Goal: Transaction & Acquisition: Obtain resource

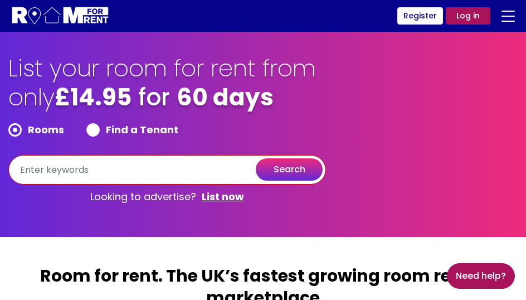
click at [59, 173] on input "text" at bounding box center [167, 170] width 318 height 30
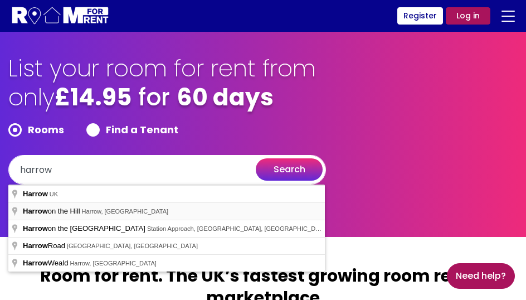
type input "Harrow on the Hill, Harrow, UK"
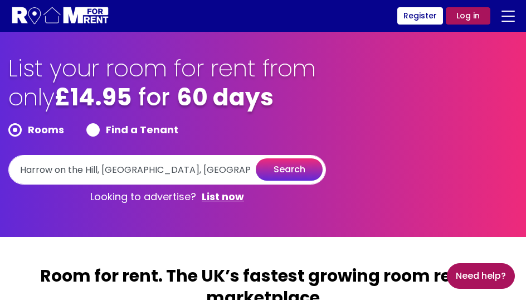
click at [277, 171] on button "search" at bounding box center [289, 169] width 67 height 22
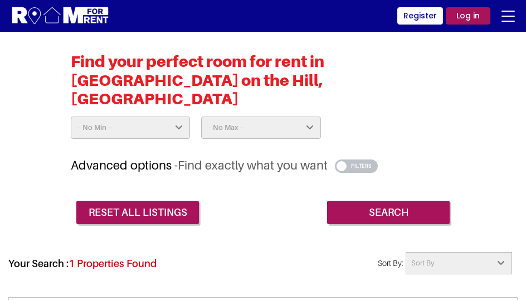
scroll to position [279, 0]
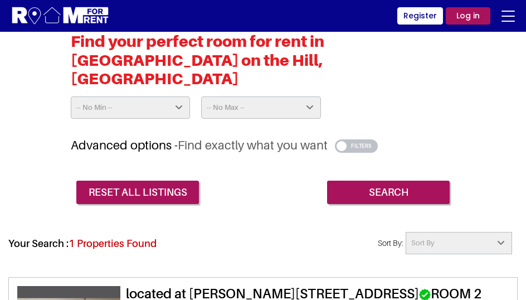
click at [129, 96] on select "-- No Min -- £25 £50 £75 £100 £125 £150 £175 £200 £225 £250 £275 £300 £325 £350…" at bounding box center [130, 107] width 119 height 22
click at [71, 96] on select "-- No Min -- £25 £50 £75 £100 £125 £150 £175 £200 £225 £250 £275 £300 £325 £350…" at bounding box center [130, 107] width 119 height 22
click at [249, 96] on select "-- No Max -- £50 £75 £100 £125 £150 £175 £200 £225 £250 £275 £300 £325 £350 £37…" at bounding box center [260, 107] width 119 height 22
select select "900"
click at [201, 96] on select "-- No Max -- £50 £75 £100 £125 £150 £175 £200 £225 £250 £275 £300 £325 £350 £37…" at bounding box center [260, 107] width 119 height 22
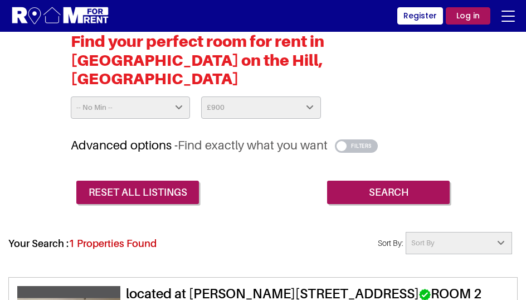
click at [364, 139] on button "button" at bounding box center [356, 145] width 43 height 13
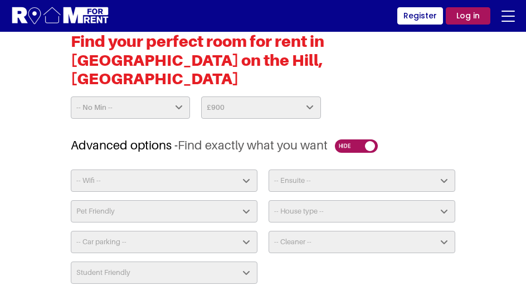
click at [297, 169] on select "-- Ensuite -- Yes No" at bounding box center [362, 180] width 187 height 22
click at [302, 200] on select "-- House type -- Apartment House Farm Purpose Built Student Accomodation" at bounding box center [362, 211] width 187 height 22
click at [132, 200] on select "Pet Friendly Yes No" at bounding box center [164, 211] width 187 height 22
select select "No"
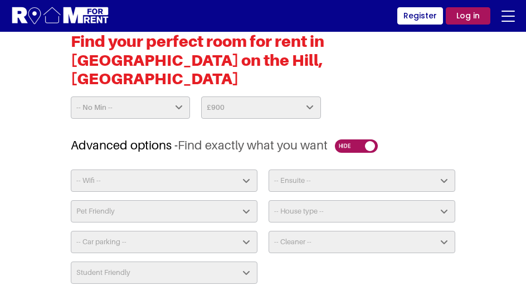
click at [71, 200] on select "Pet Friendly Yes No" at bounding box center [164, 211] width 187 height 22
click at [131, 231] on select "-- Car parking -- Not Required No Parking On Driveway Off Street - Permit not r…" at bounding box center [164, 242] width 187 height 22
select select "Not Required"
click at [71, 231] on select "-- Car parking -- Not Required No Parking On Driveway Off Street - Permit not r…" at bounding box center [164, 242] width 187 height 22
click at [132, 231] on select "-- Car parking -- Not Required No Parking On Driveway Off Street - Permit not r…" at bounding box center [164, 242] width 187 height 22
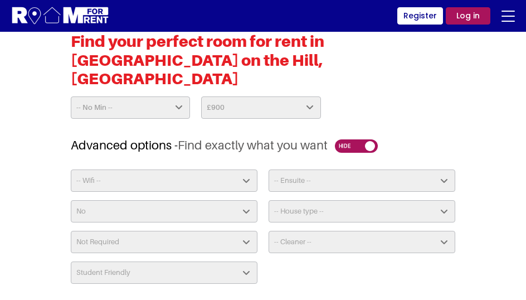
select select
click at [71, 231] on select "-- Car parking -- Not Required No Parking On Driveway Off Street - Permit not r…" at bounding box center [164, 242] width 187 height 22
click at [168, 261] on select "Student Friendly Yes No" at bounding box center [164, 272] width 187 height 22
click at [306, 251] on div "-- Wifi -- Yes No -- Ensuite -- Yes No Pet Friendly Yes No -- House type -- Apa…" at bounding box center [263, 230] width 396 height 123
click at [308, 231] on select "-- Cleaner -- Yes - Weekly Yes - Fortnightly Yes - Monthly Available Upon Reque…" at bounding box center [362, 242] width 187 height 22
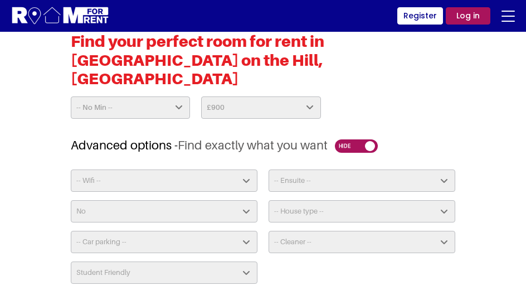
click at [310, 256] on div "-- Wifi -- Yes No -- Ensuite -- Yes No Pet Friendly Yes No -- House type -- Apa…" at bounding box center [263, 230] width 396 height 123
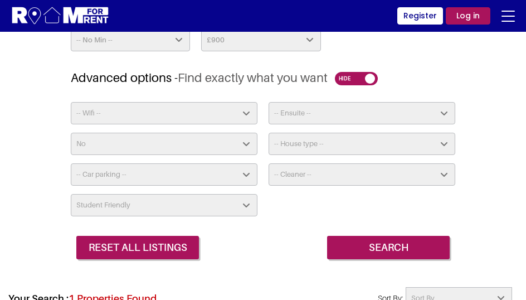
scroll to position [446, 0]
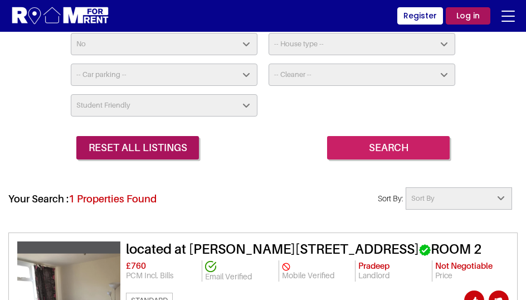
click at [373, 136] on input "Search" at bounding box center [388, 147] width 123 height 23
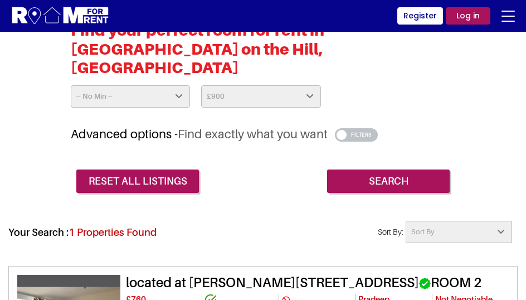
scroll to position [446, 0]
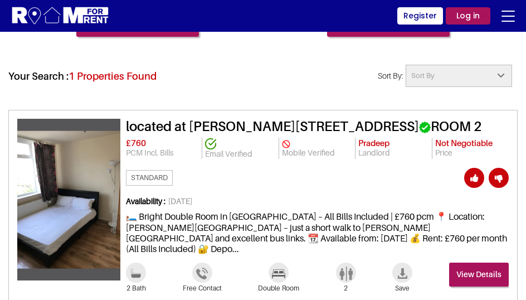
click at [104, 179] on img at bounding box center [68, 200] width 103 height 138
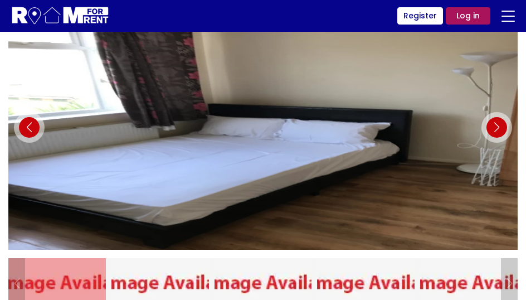
click at [501, 126] on div "Next slide" at bounding box center [496, 127] width 31 height 31
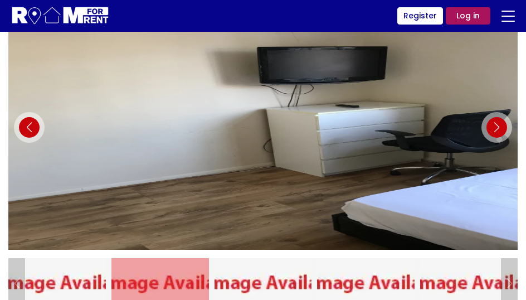
click at [501, 126] on div "Next slide" at bounding box center [496, 127] width 31 height 31
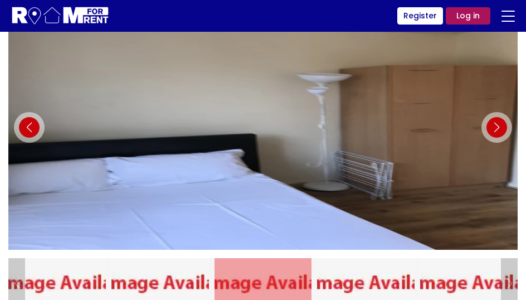
click at [501, 126] on div "Next slide" at bounding box center [496, 127] width 31 height 31
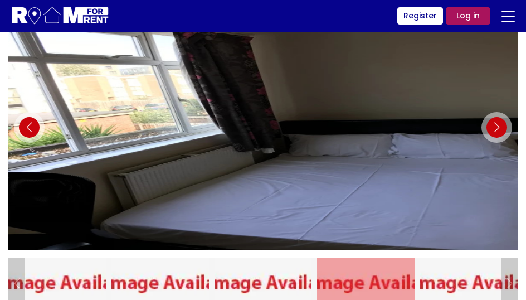
click at [500, 129] on div "Next slide" at bounding box center [496, 127] width 31 height 31
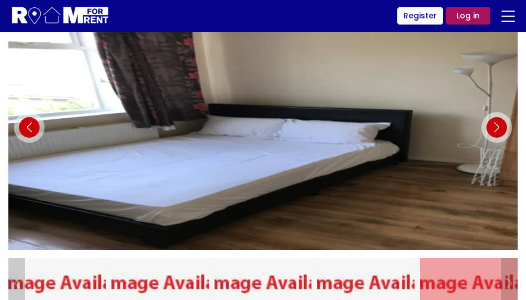
click at [500, 129] on div "Next slide" at bounding box center [496, 127] width 31 height 31
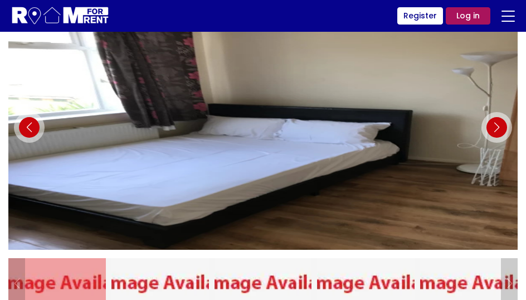
click at [500, 129] on div "Next slide" at bounding box center [496, 127] width 31 height 31
